Goal: Task Accomplishment & Management: Manage account settings

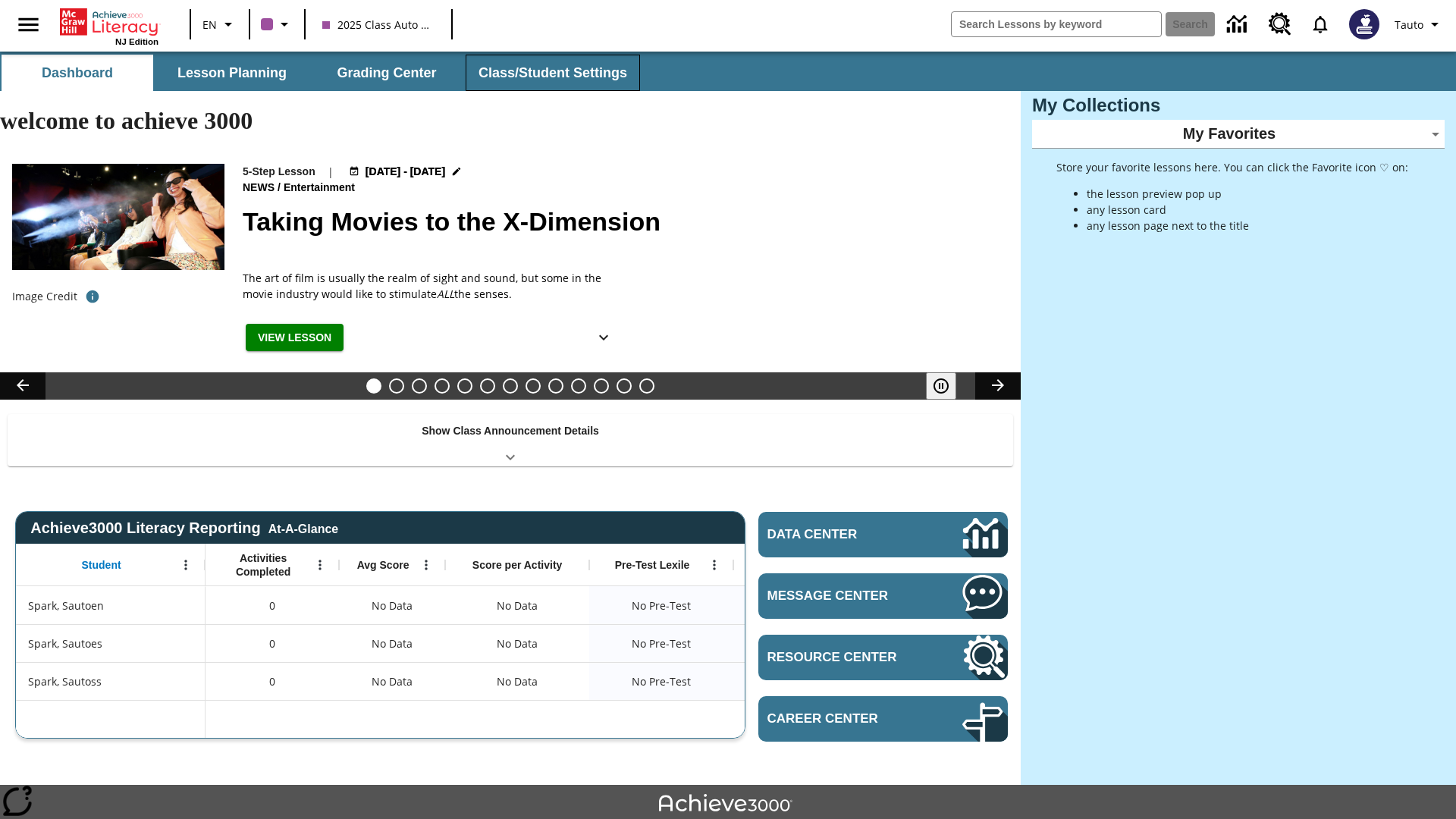
click at [551, 73] on button "Class/Student Settings" at bounding box center [553, 73] width 174 height 37
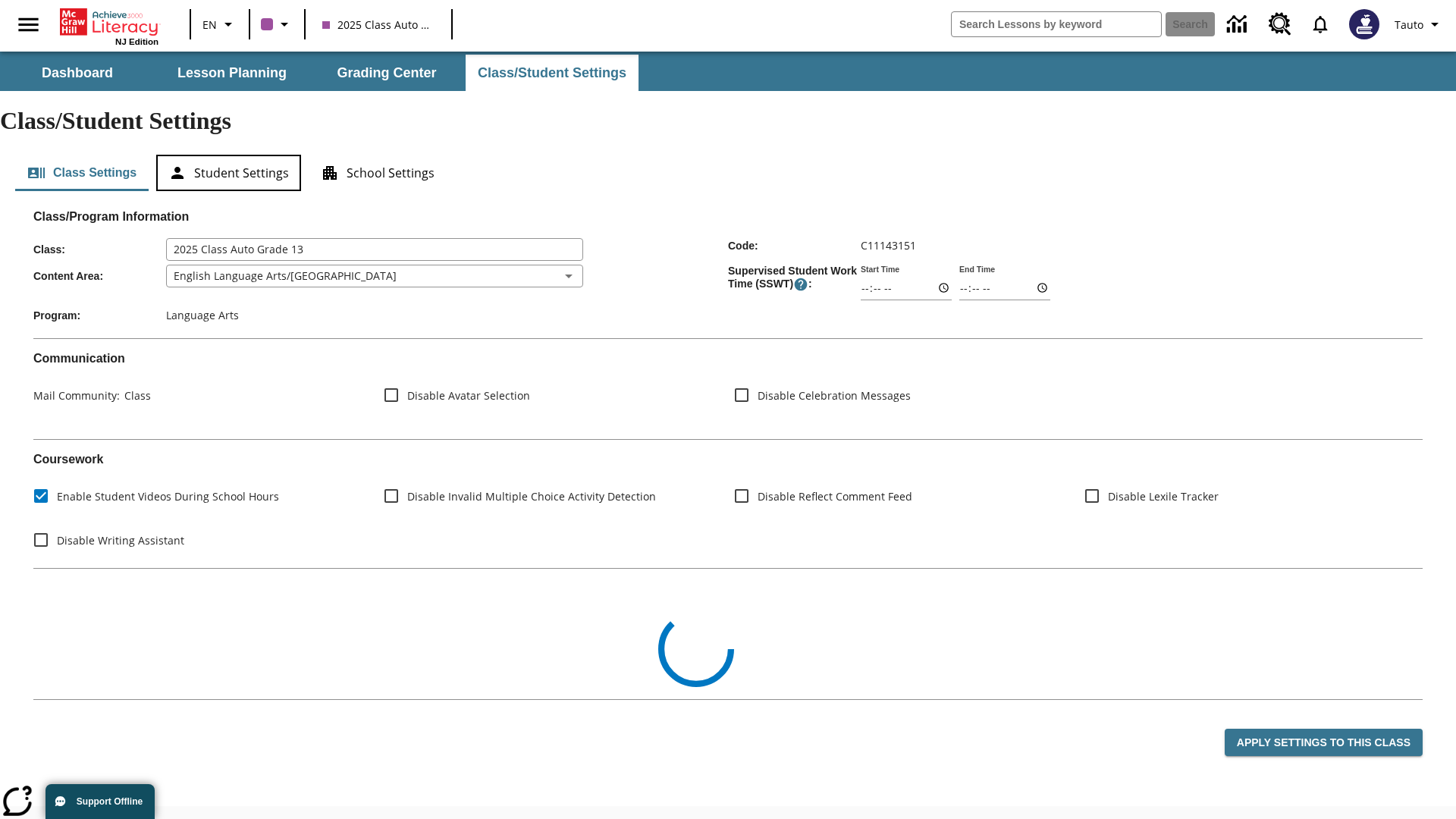
click at [228, 155] on button "Student Settings" at bounding box center [229, 173] width 145 height 37
